Goal: Register for event/course

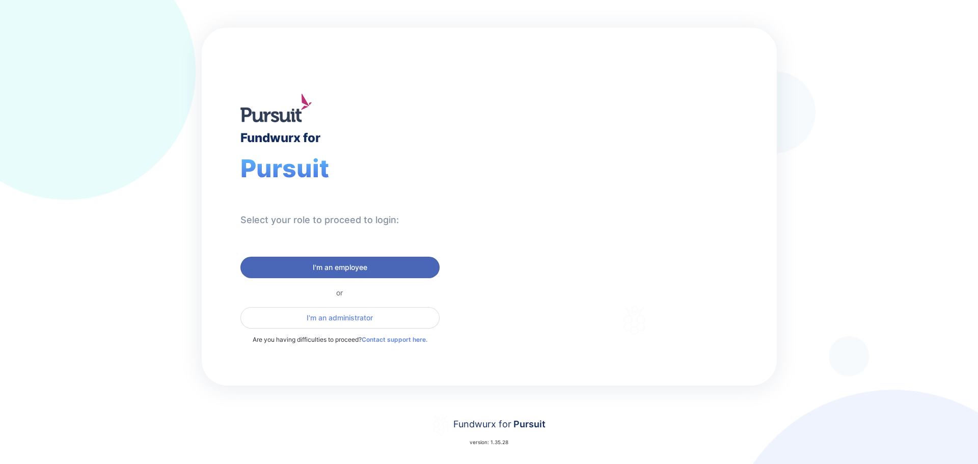
click at [365, 267] on span "I'm an employee" at bounding box center [340, 267] width 54 height 10
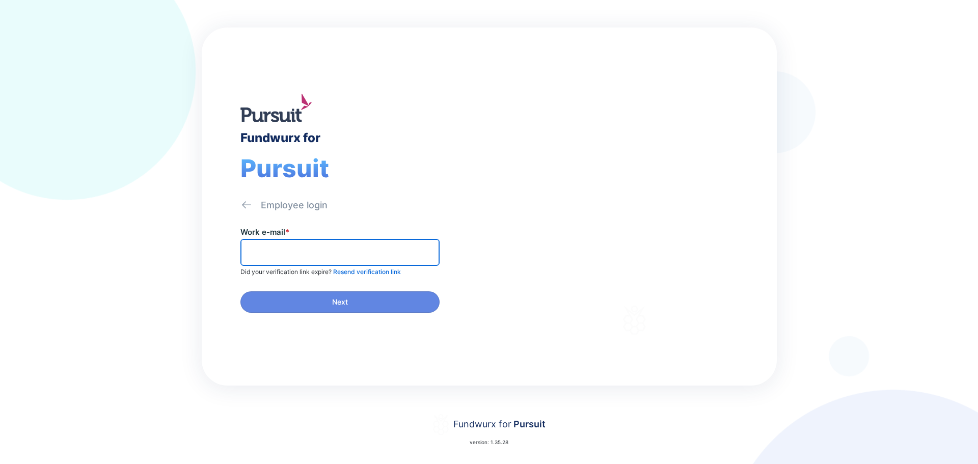
click at [315, 245] on input "text" at bounding box center [340, 252] width 190 height 16
type input "**********"
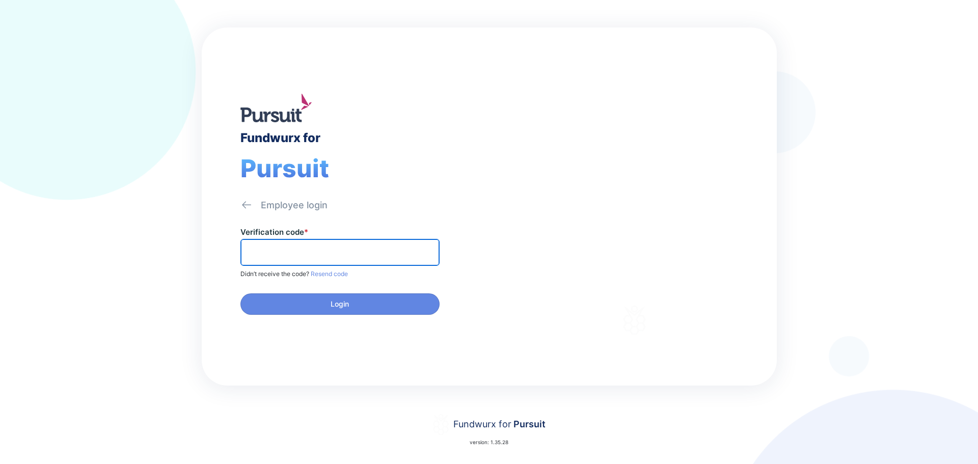
click at [319, 258] on input "text" at bounding box center [340, 252] width 190 height 16
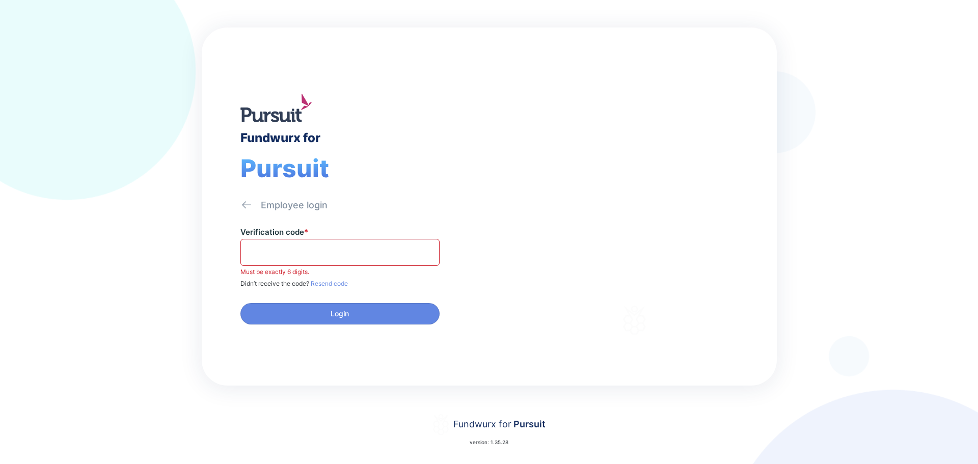
click at [282, 269] on span "Must be exactly 6 digits." at bounding box center [274, 272] width 69 height 8
click at [276, 256] on input "text" at bounding box center [340, 252] width 190 height 16
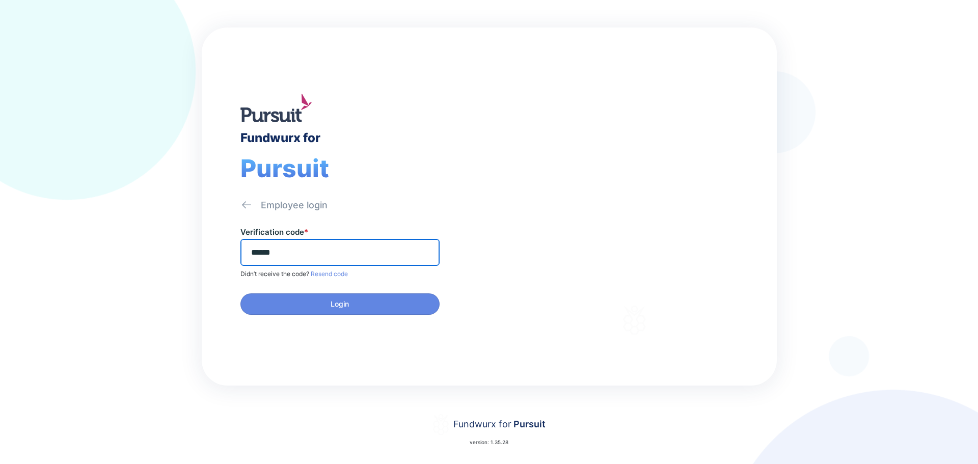
type input "******"
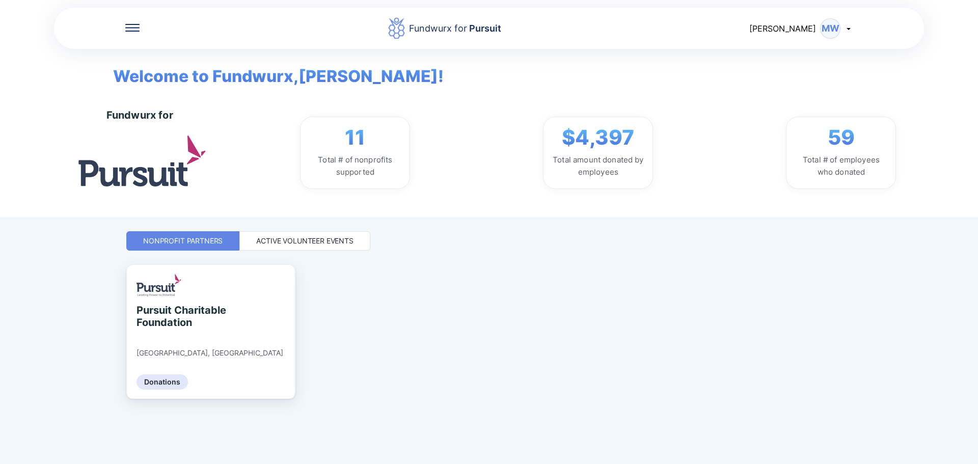
click at [319, 239] on div "Active Volunteer Events" at bounding box center [304, 241] width 97 height 10
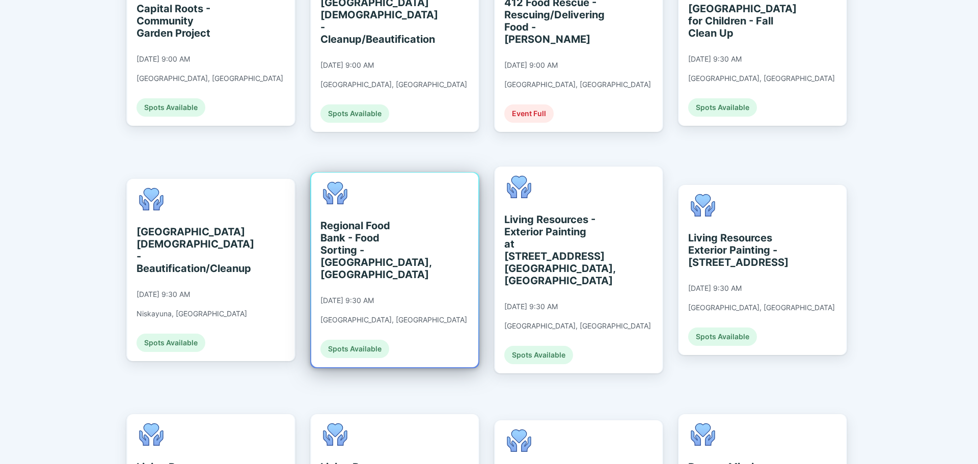
scroll to position [560, 0]
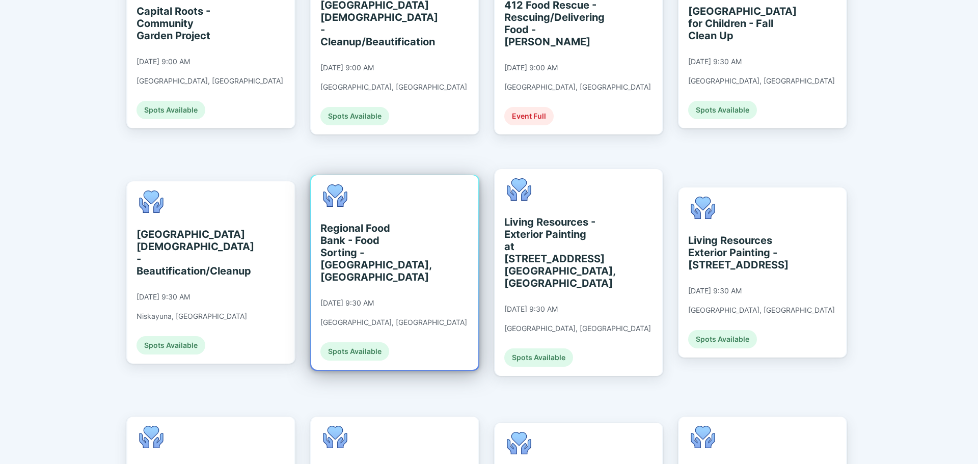
click at [373, 222] on div "Regional Food Bank - Food Sorting - [GEOGRAPHIC_DATA], [GEOGRAPHIC_DATA]" at bounding box center [366, 252] width 93 height 61
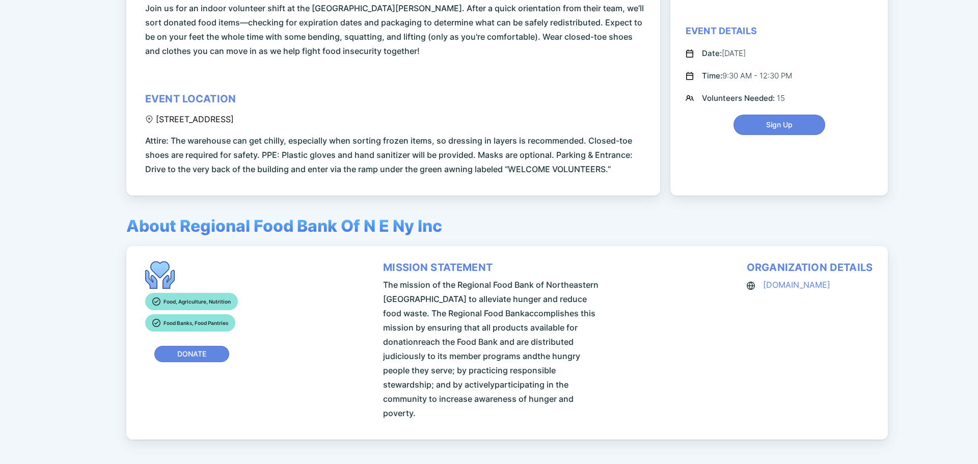
scroll to position [203, 0]
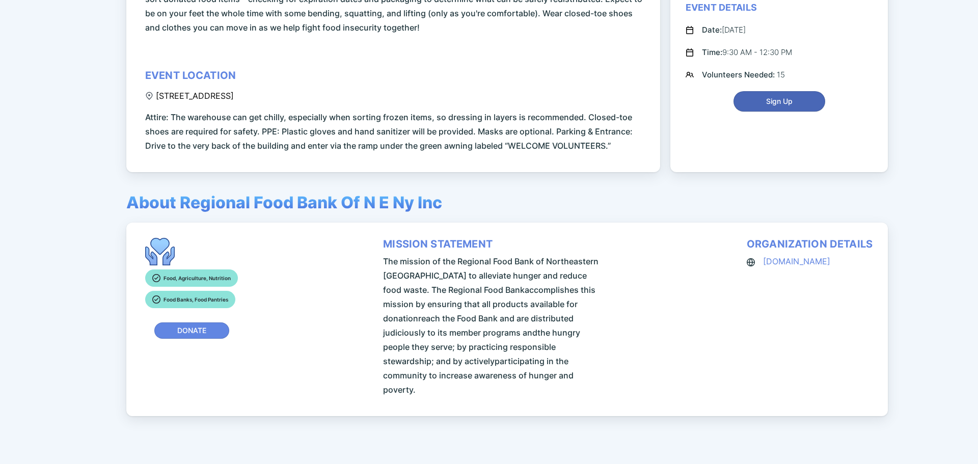
click at [769, 100] on span "Sign Up" at bounding box center [779, 101] width 26 height 10
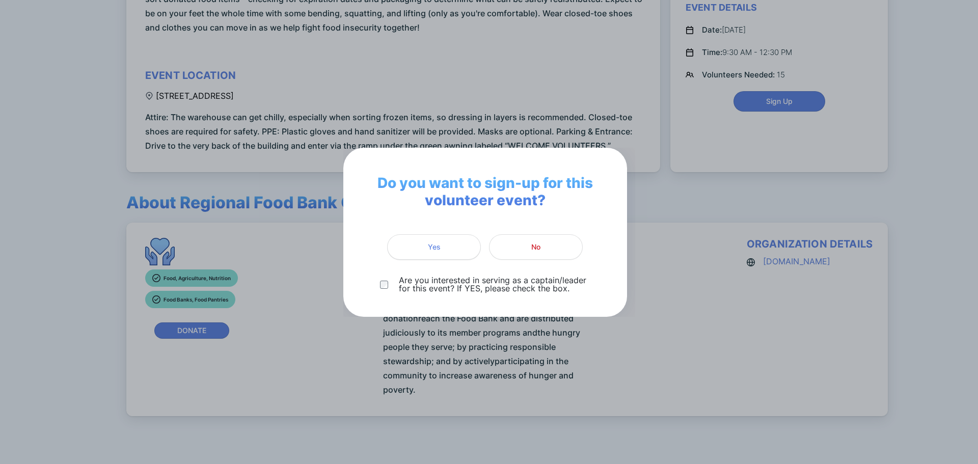
click at [441, 239] on button "Yes" at bounding box center [434, 246] width 94 height 25
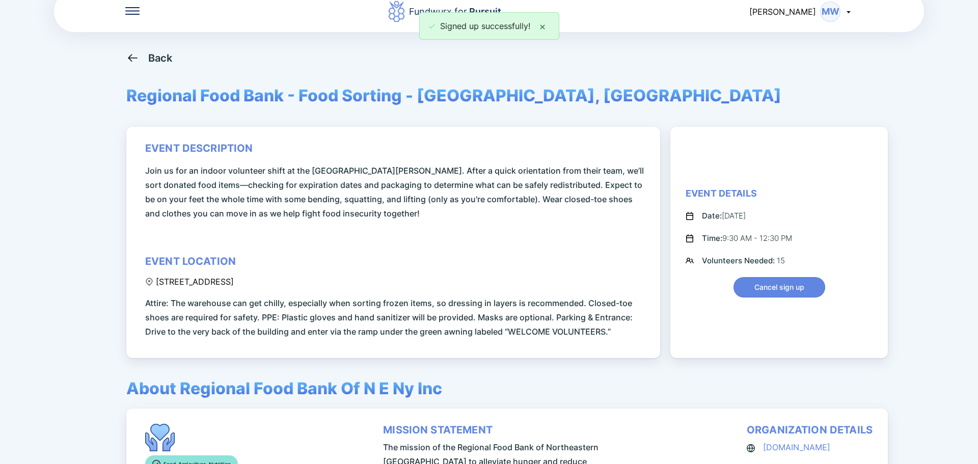
scroll to position [0, 0]
